Goal: Task Accomplishment & Management: Use online tool/utility

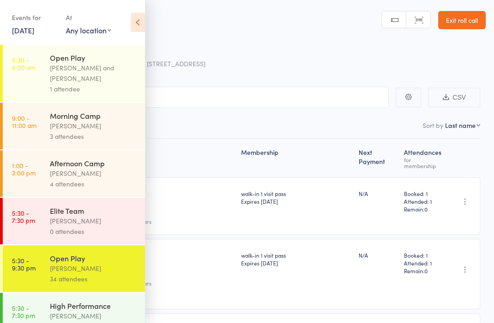
click at [137, 13] on icon at bounding box center [138, 22] width 14 height 19
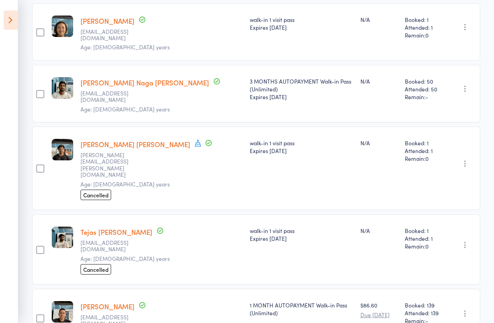
scroll to position [1196, 0]
click at [2, 16] on aside "Events for 18 Jul, 2025 18 Jul, 2025 July 2025 Sun Mon Tue Wed Thu Fri Sat 27 2…" at bounding box center [9, 161] width 18 height 323
click at [12, 20] on icon at bounding box center [11, 20] width 14 height 19
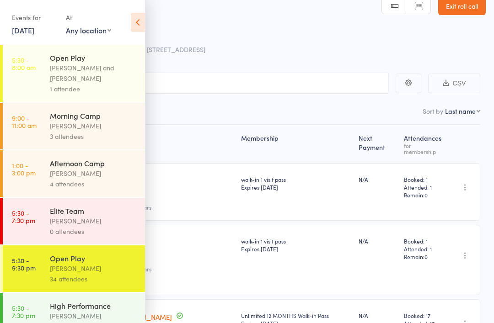
scroll to position [0, 0]
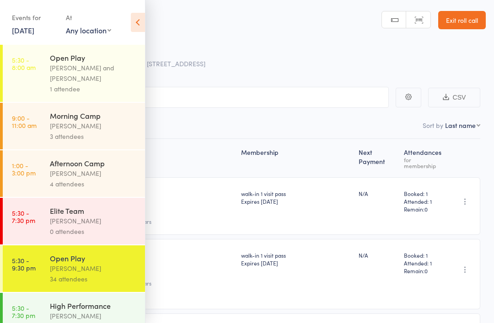
click at [470, 21] on link "Exit roll call" at bounding box center [462, 20] width 48 height 18
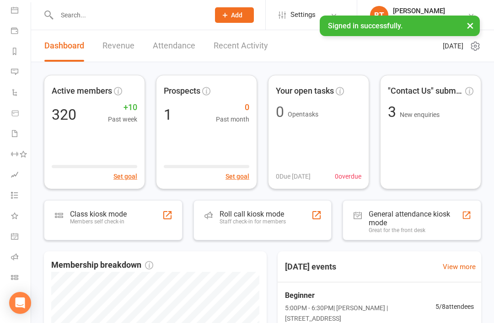
scroll to position [87, 0]
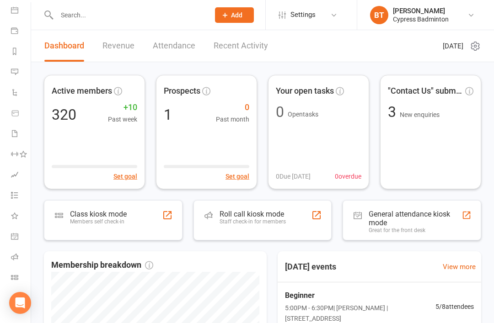
click at [14, 270] on link "Class check-in" at bounding box center [21, 278] width 21 height 21
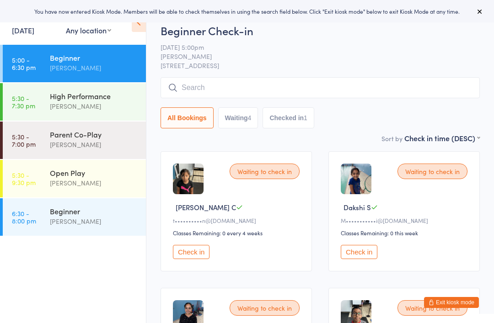
click at [75, 141] on div "[PERSON_NAME]" at bounding box center [94, 144] width 88 height 11
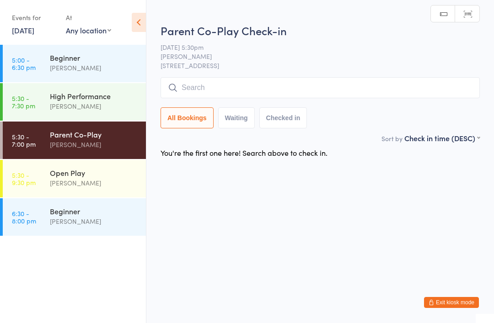
click at [456, 300] on button "Exit kiosk mode" at bounding box center [451, 302] width 55 height 11
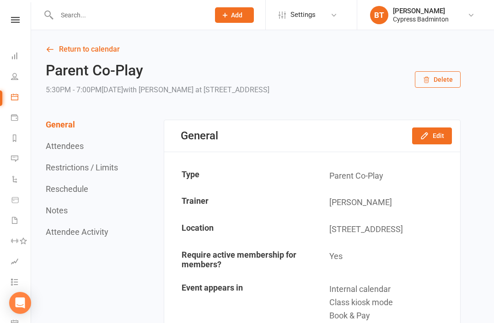
click at [83, 15] on input "text" at bounding box center [128, 15] width 149 height 13
click at [12, 272] on link "Class check-in" at bounding box center [21, 278] width 21 height 21
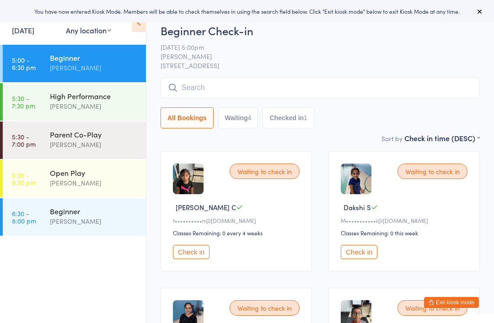
click at [95, 106] on div "[PERSON_NAME]" at bounding box center [94, 106] width 88 height 11
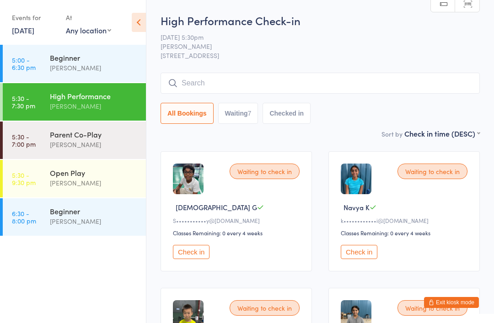
click at [86, 224] on div "Alfian Eko Prasetya" at bounding box center [94, 221] width 88 height 11
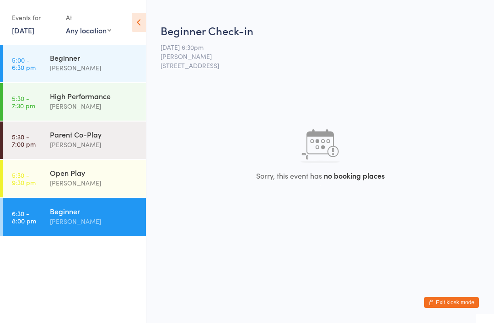
click at [85, 221] on div "Alfian Eko Prasetya" at bounding box center [94, 221] width 88 height 11
click at [67, 221] on div "[PERSON_NAME]" at bounding box center [94, 221] width 88 height 11
click at [89, 65] on div "[PERSON_NAME]" at bounding box center [94, 68] width 88 height 11
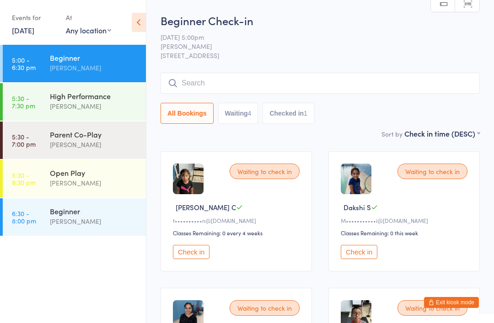
click at [57, 179] on div "[PERSON_NAME]" at bounding box center [94, 183] width 88 height 11
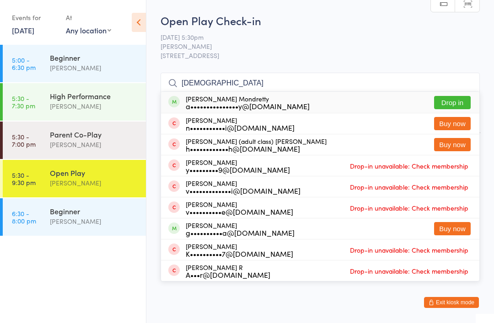
type input "Ajitesh"
click at [457, 102] on button "Drop in" at bounding box center [452, 102] width 37 height 13
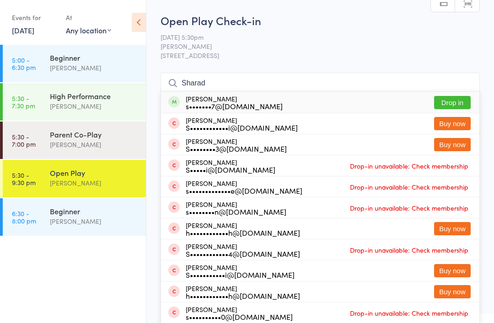
type input "Sharad"
click at [453, 100] on button "Drop in" at bounding box center [452, 102] width 37 height 13
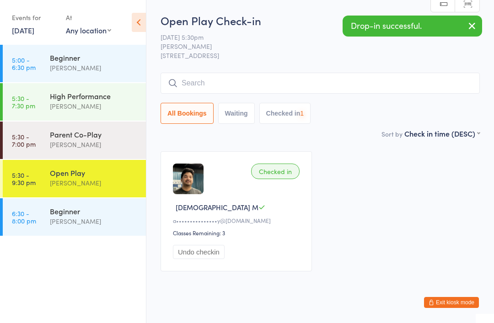
click at [453, 100] on div "All Bookings Waiting Checked in 1" at bounding box center [319, 98] width 319 height 51
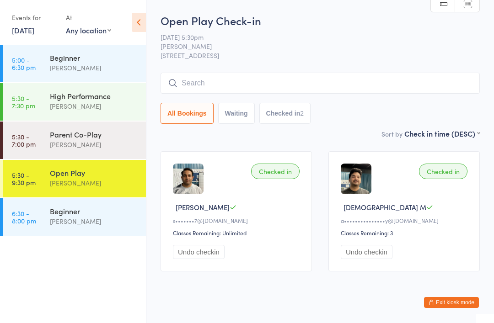
click at [95, 142] on div "[PERSON_NAME]" at bounding box center [94, 144] width 88 height 11
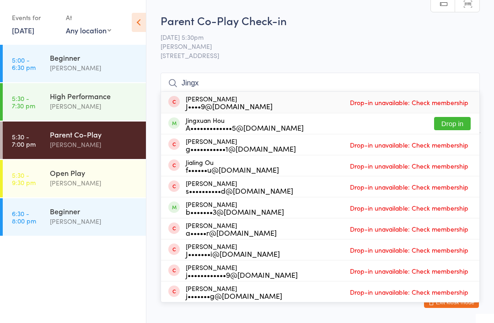
type input "Jingx"
click at [455, 121] on button "Drop in" at bounding box center [452, 123] width 37 height 13
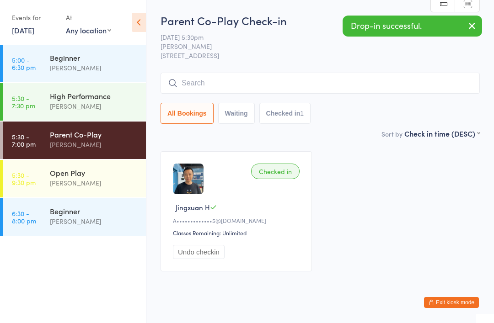
click at [95, 182] on div "[PERSON_NAME]" at bounding box center [94, 183] width 88 height 11
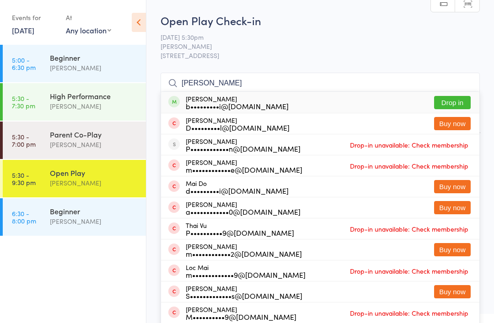
type input "Mathai"
click at [451, 101] on button "Drop in" at bounding box center [452, 102] width 37 height 13
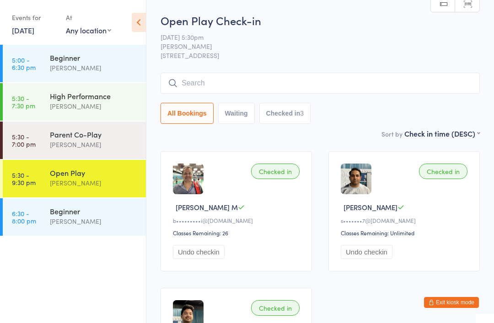
click at [81, 220] on div "[PERSON_NAME]" at bounding box center [94, 221] width 88 height 11
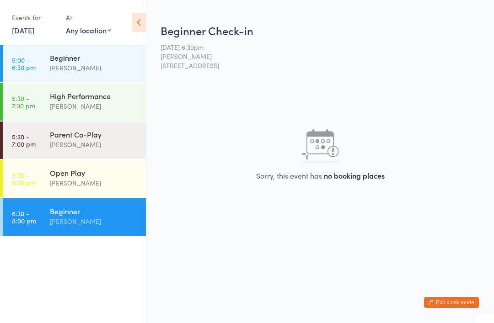
click at [106, 65] on div "[PERSON_NAME]" at bounding box center [94, 68] width 88 height 11
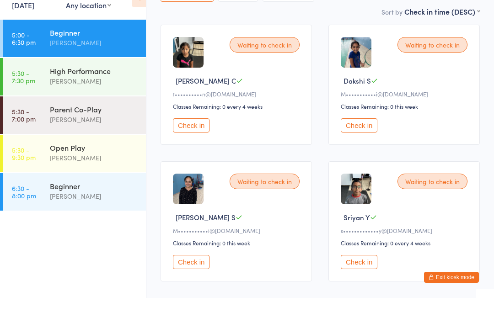
scroll to position [103, 0]
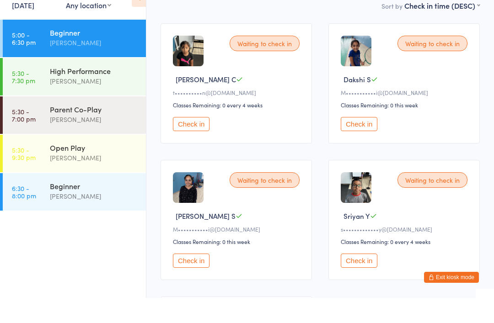
click at [195, 279] on button "Check in" at bounding box center [191, 286] width 37 height 14
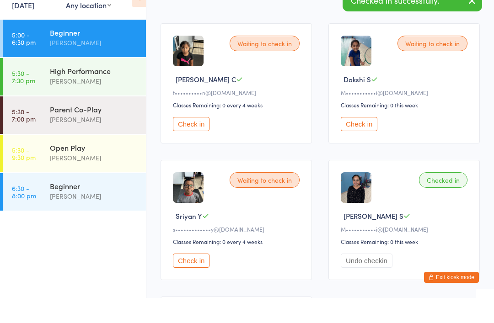
scroll to position [128, 0]
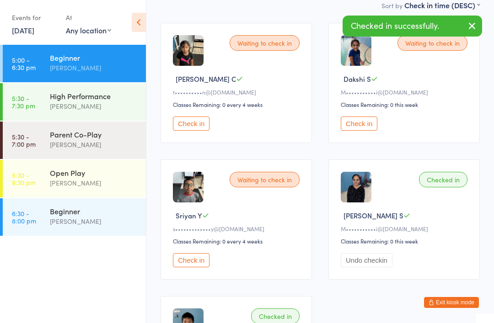
click at [360, 131] on button "Check in" at bounding box center [359, 124] width 37 height 14
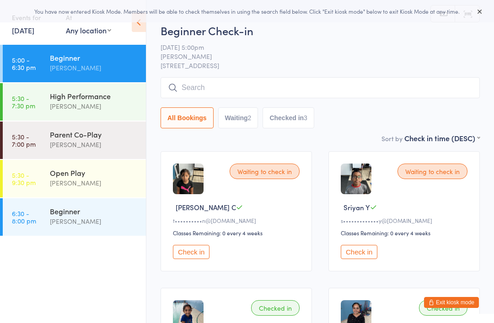
click at [96, 179] on div "[PERSON_NAME]" at bounding box center [94, 183] width 88 height 11
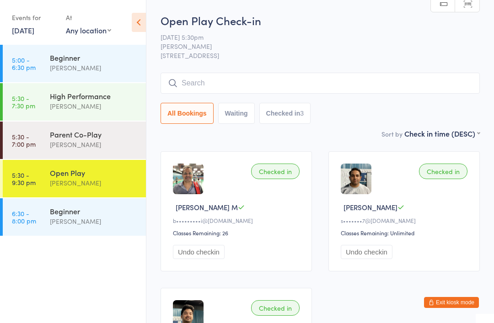
click at [196, 89] on input "search" at bounding box center [319, 83] width 319 height 21
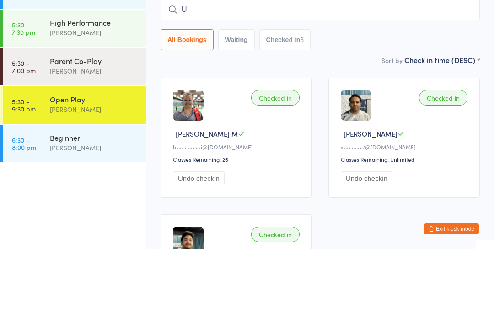
scroll to position [74, 0]
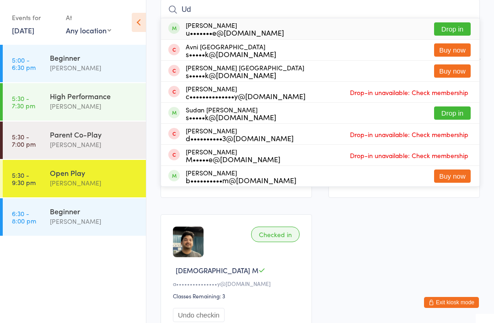
type input "U"
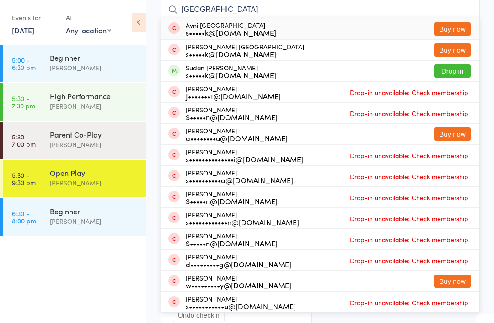
type input "[GEOGRAPHIC_DATA]"
click at [455, 69] on button "Drop in" at bounding box center [452, 70] width 37 height 13
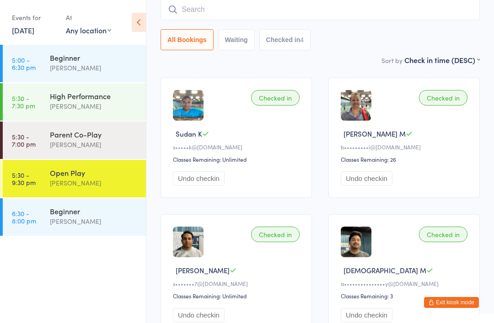
click at [348, 64] on div "Sort by Check in time (DESC) First name (ASC) First name (DESC) Last name (ASC)…" at bounding box center [319, 60] width 319 height 10
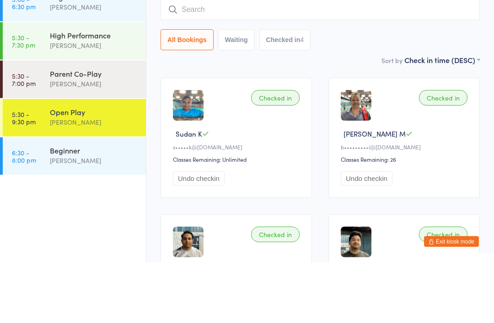
scroll to position [0, 0]
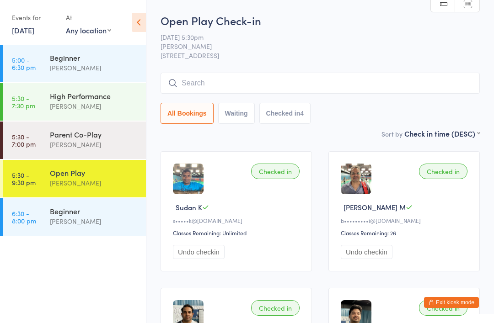
click at [200, 82] on input "search" at bounding box center [319, 83] width 319 height 21
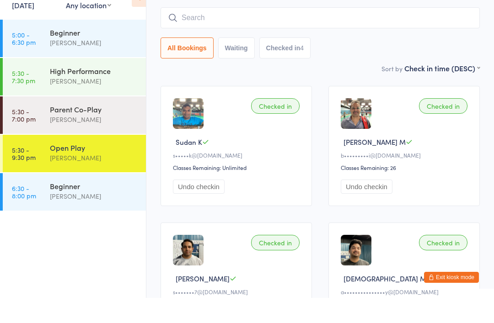
scroll to position [48, 0]
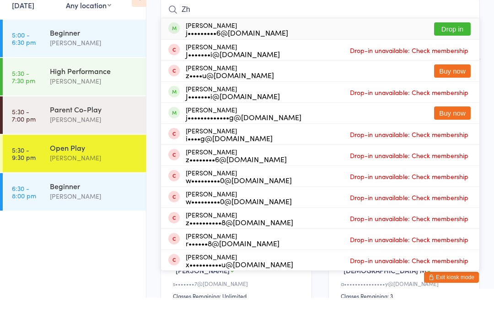
type input "Z"
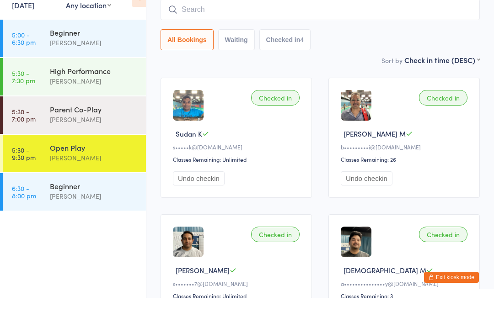
scroll to position [74, 0]
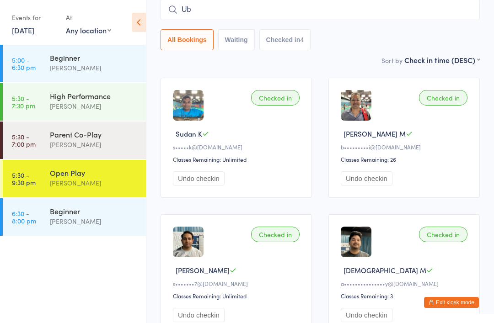
type input "U"
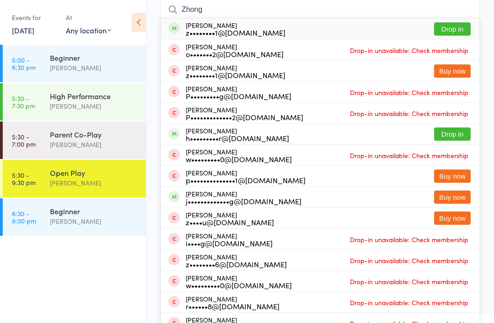
type input "Zhong"
click at [455, 26] on button "Drop in" at bounding box center [452, 28] width 37 height 13
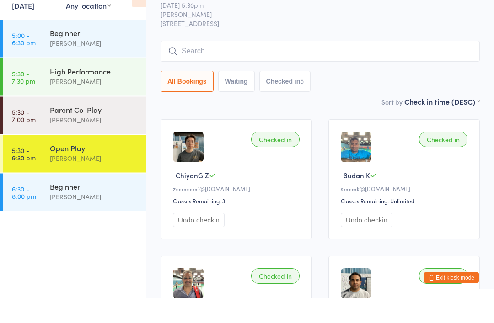
scroll to position [32, 0]
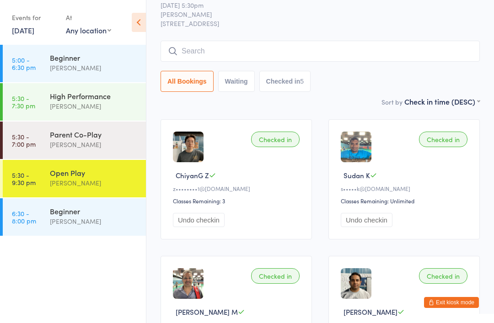
type input "Z"
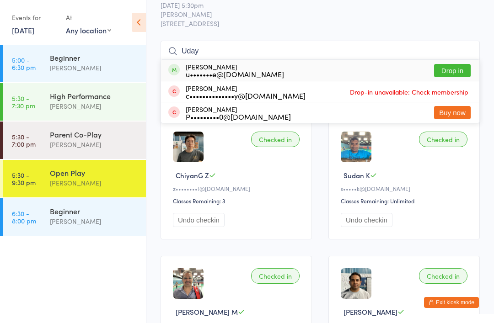
type input "Uday"
click at [451, 72] on button "Drop in" at bounding box center [452, 70] width 37 height 13
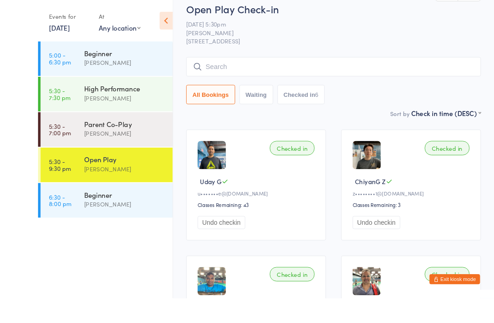
scroll to position [59, 0]
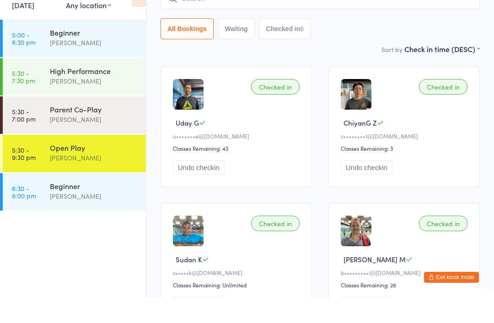
click at [450, 297] on button "Exit kiosk mode" at bounding box center [451, 302] width 55 height 11
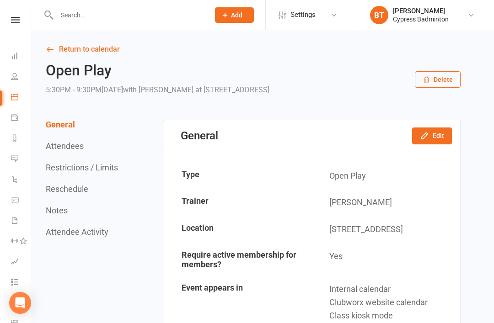
click at [80, 11] on input "text" at bounding box center [128, 15] width 149 height 13
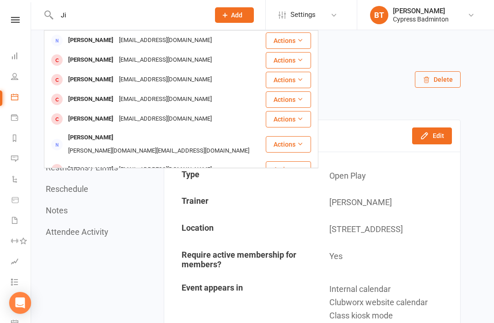
type input "J"
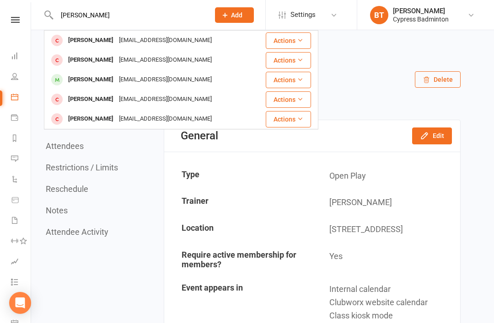
type input "[PERSON_NAME]"
click at [291, 79] on button "Actions" at bounding box center [288, 80] width 45 height 16
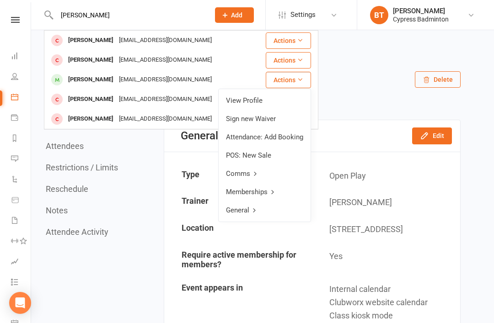
click at [245, 99] on link "View Profile" at bounding box center [264, 100] width 92 height 18
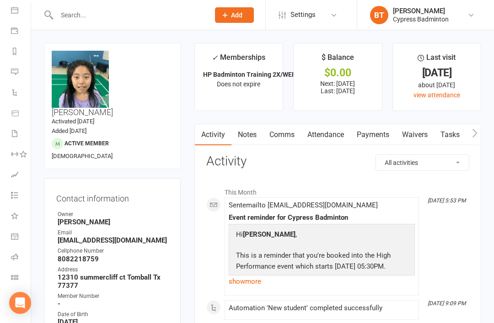
scroll to position [87, 0]
click at [21, 273] on link "Class check-in" at bounding box center [21, 278] width 21 height 21
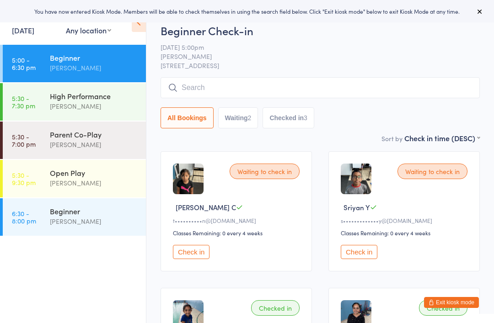
click at [107, 180] on div "[PERSON_NAME]" at bounding box center [94, 183] width 88 height 11
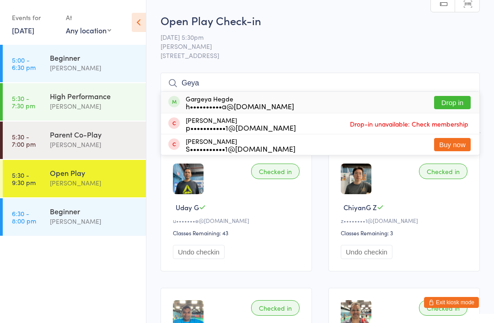
type input "Geya"
click at [458, 102] on button "Drop in" at bounding box center [452, 102] width 37 height 13
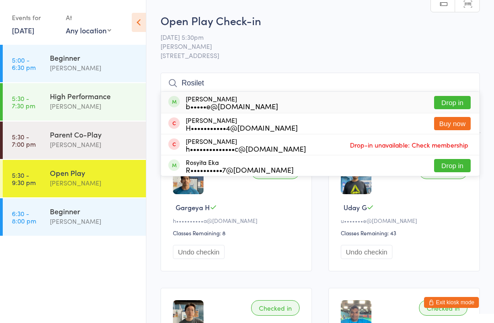
type input "Rosilet"
click at [459, 100] on button "Drop in" at bounding box center [452, 102] width 37 height 13
